Goal: Information Seeking & Learning: Learn about a topic

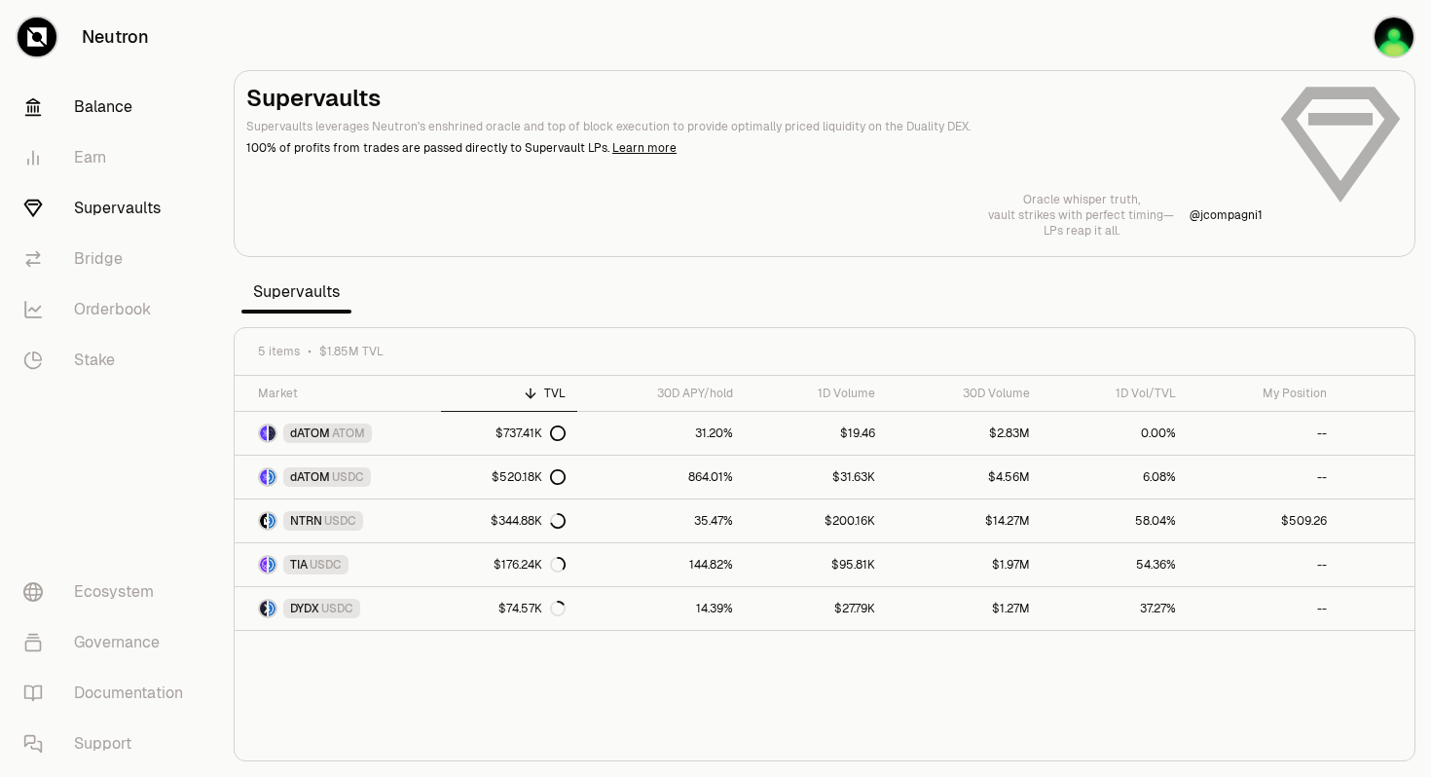
click at [121, 109] on link "Balance" at bounding box center [109, 107] width 203 height 51
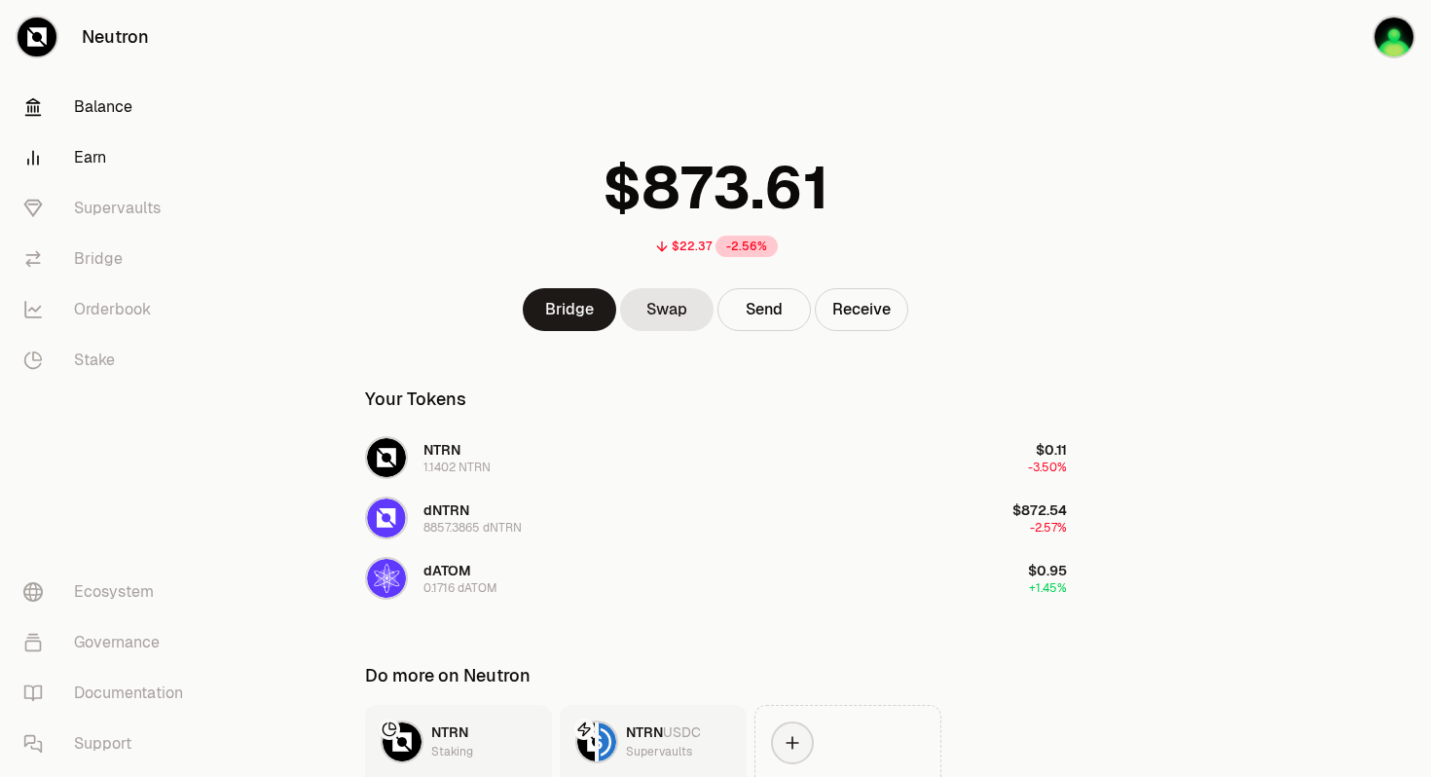
click at [92, 159] on link "Earn" at bounding box center [109, 157] width 203 height 51
click at [104, 208] on link "Supervaults" at bounding box center [109, 208] width 203 height 51
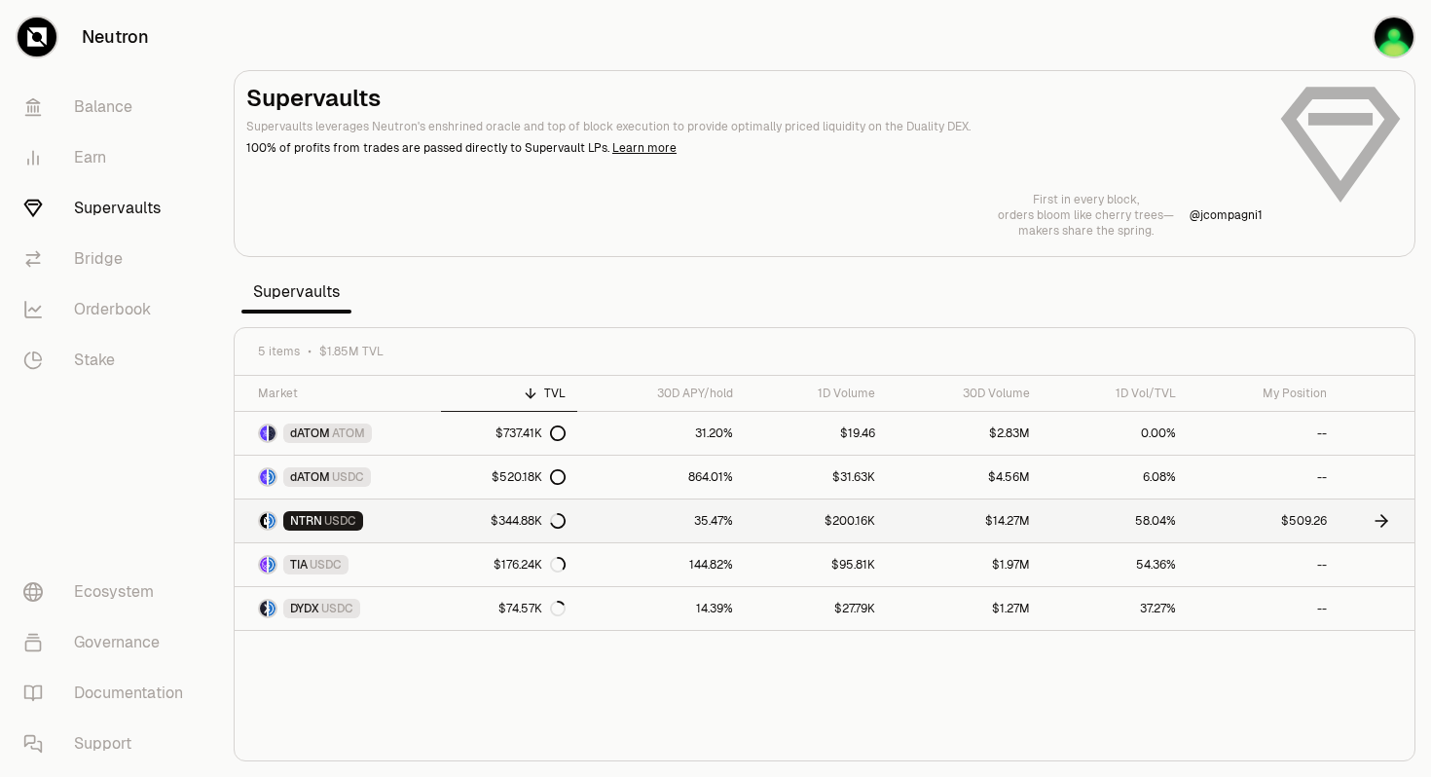
click at [509, 520] on div "$344.88K" at bounding box center [528, 521] width 75 height 16
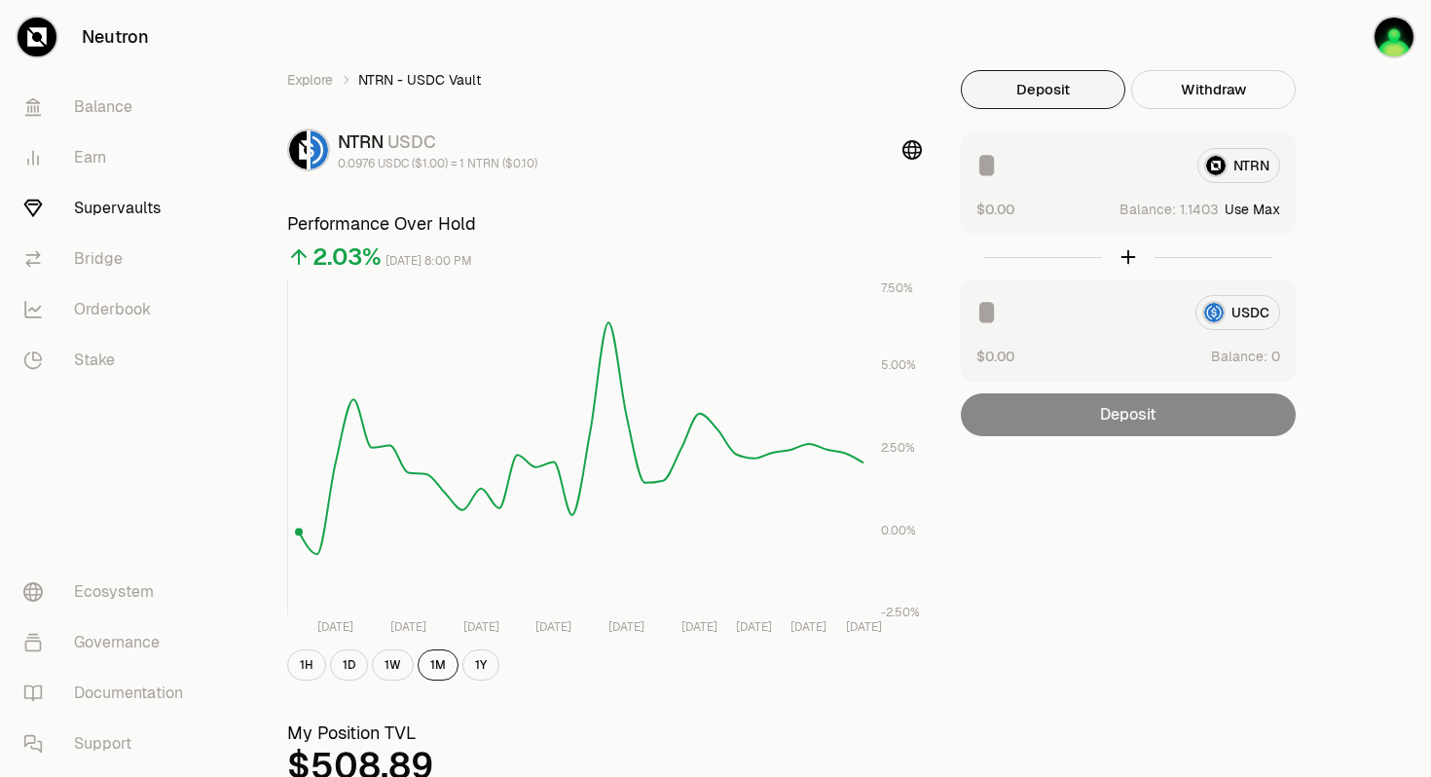
scroll to position [9, 0]
click at [398, 661] on button "1W" at bounding box center [393, 664] width 42 height 31
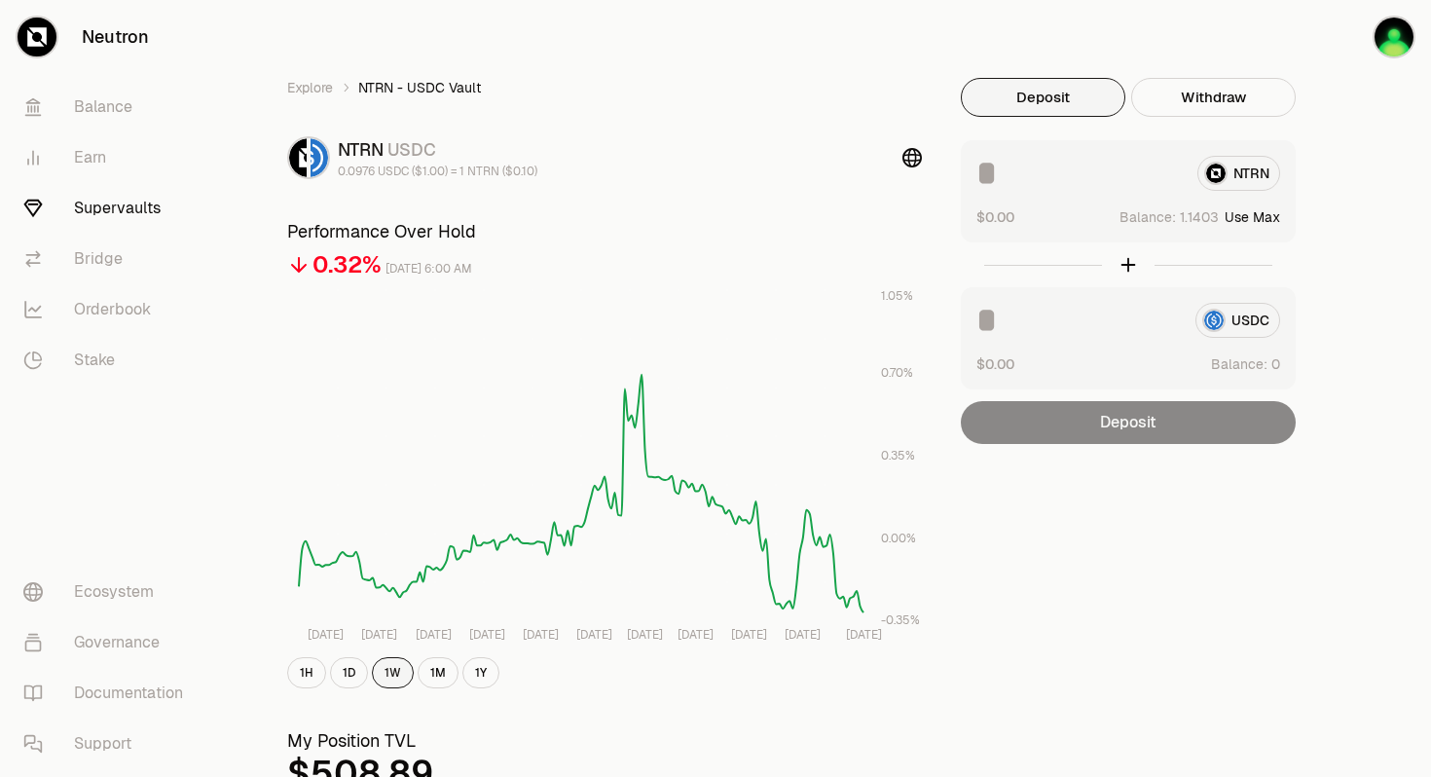
scroll to position [1, 0]
